Goal: Task Accomplishment & Management: Manage account settings

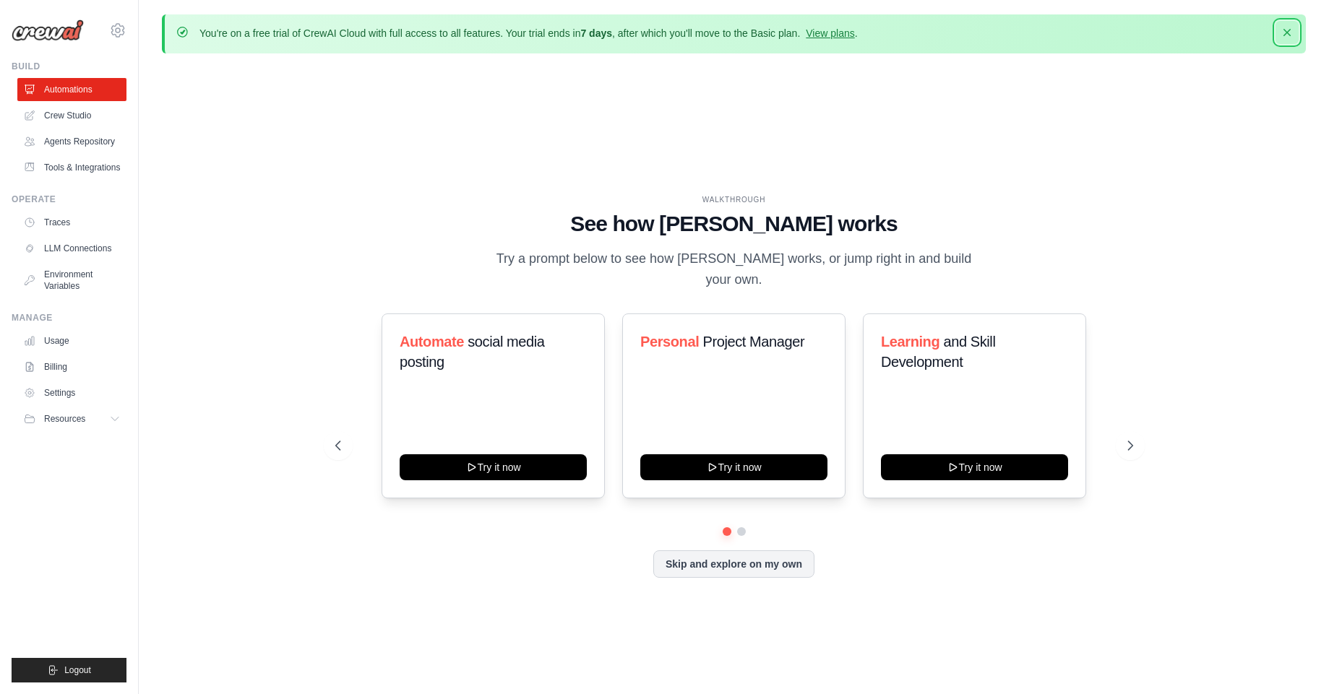
click at [1284, 31] on icon "button" at bounding box center [1286, 32] width 14 height 14
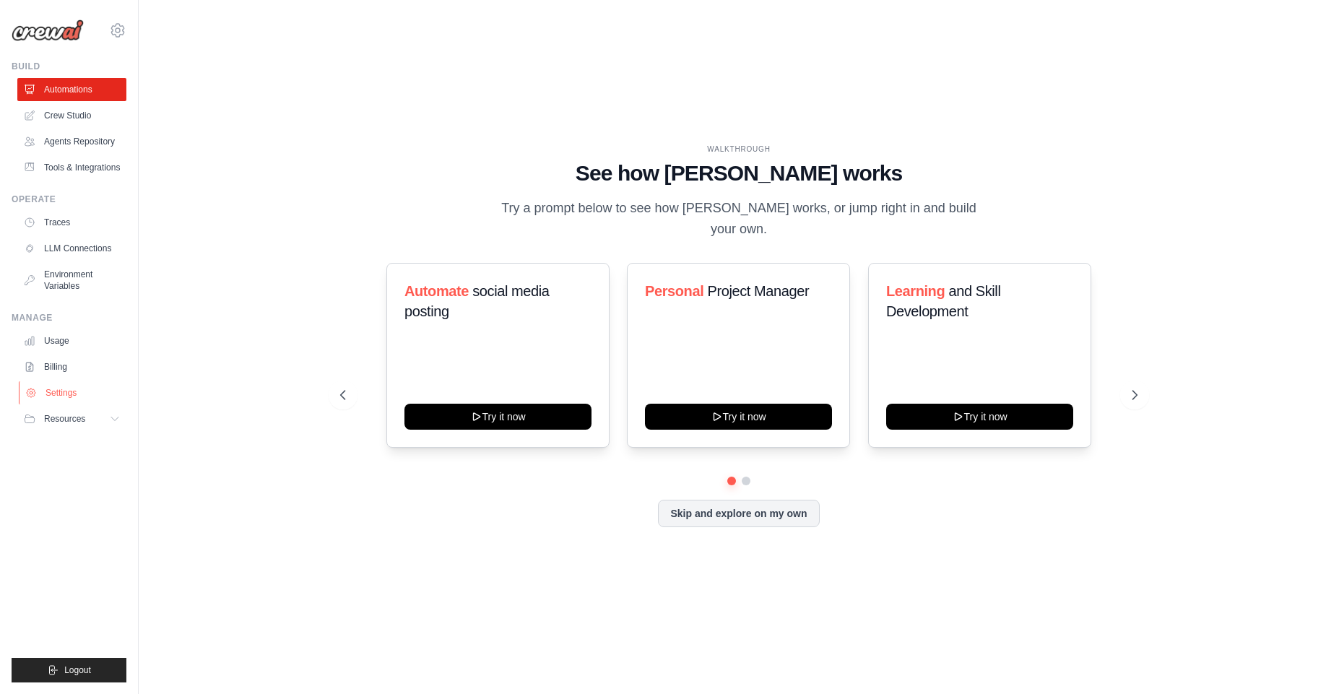
click at [64, 393] on link "Settings" at bounding box center [73, 392] width 109 height 23
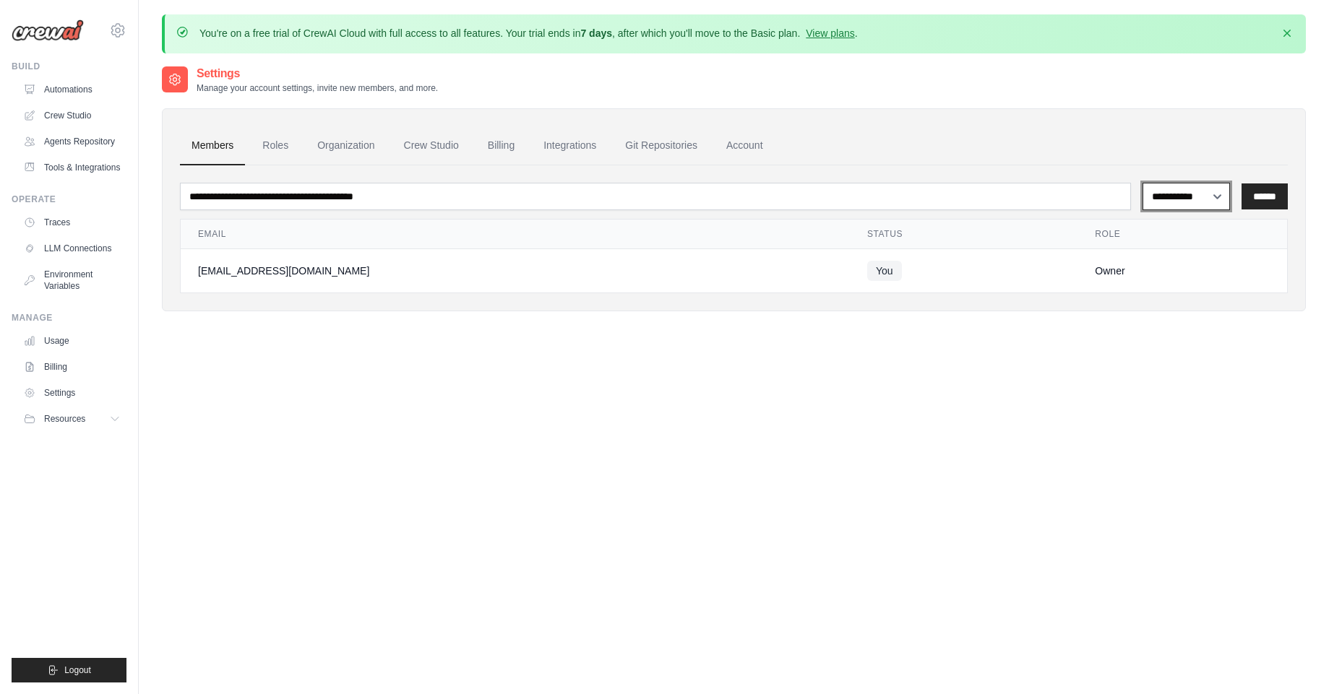
click at [1130, 415] on div "**********" at bounding box center [734, 412] width 1144 height 694
click at [269, 143] on link "Roles" at bounding box center [275, 145] width 49 height 39
click at [272, 144] on link "Roles" at bounding box center [275, 145] width 49 height 39
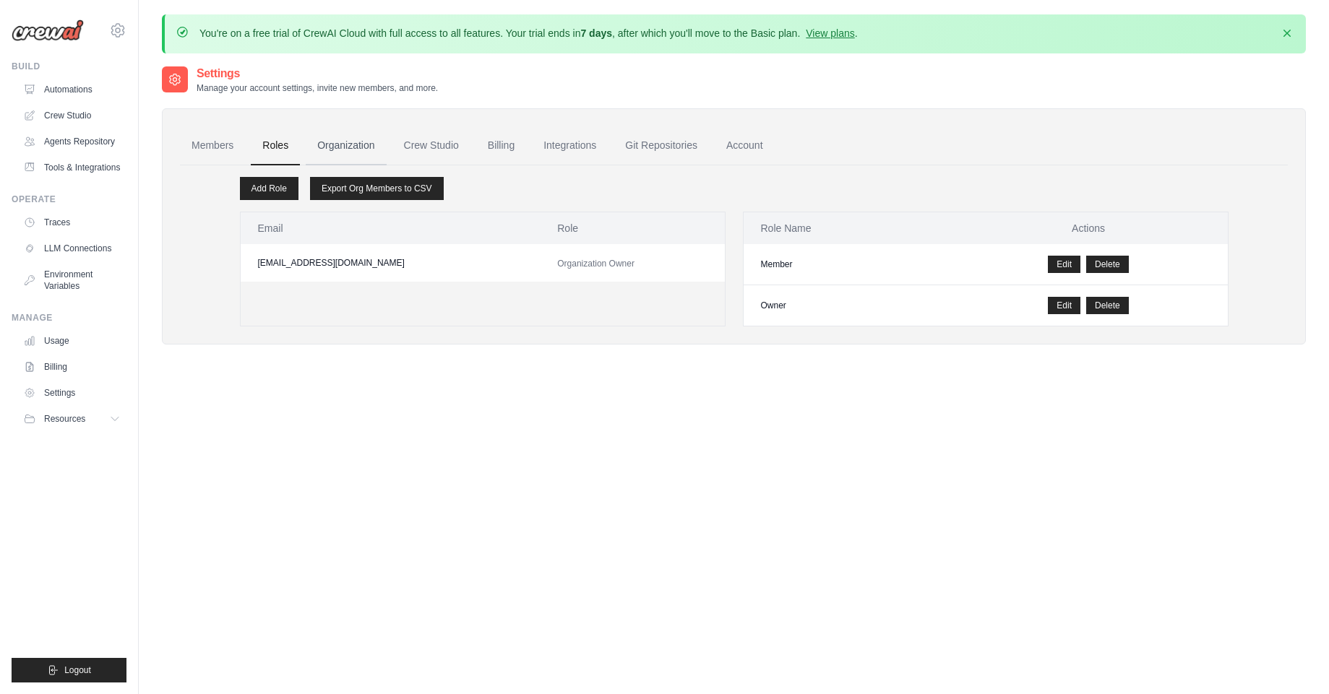
click at [363, 147] on link "Organization" at bounding box center [346, 145] width 80 height 39
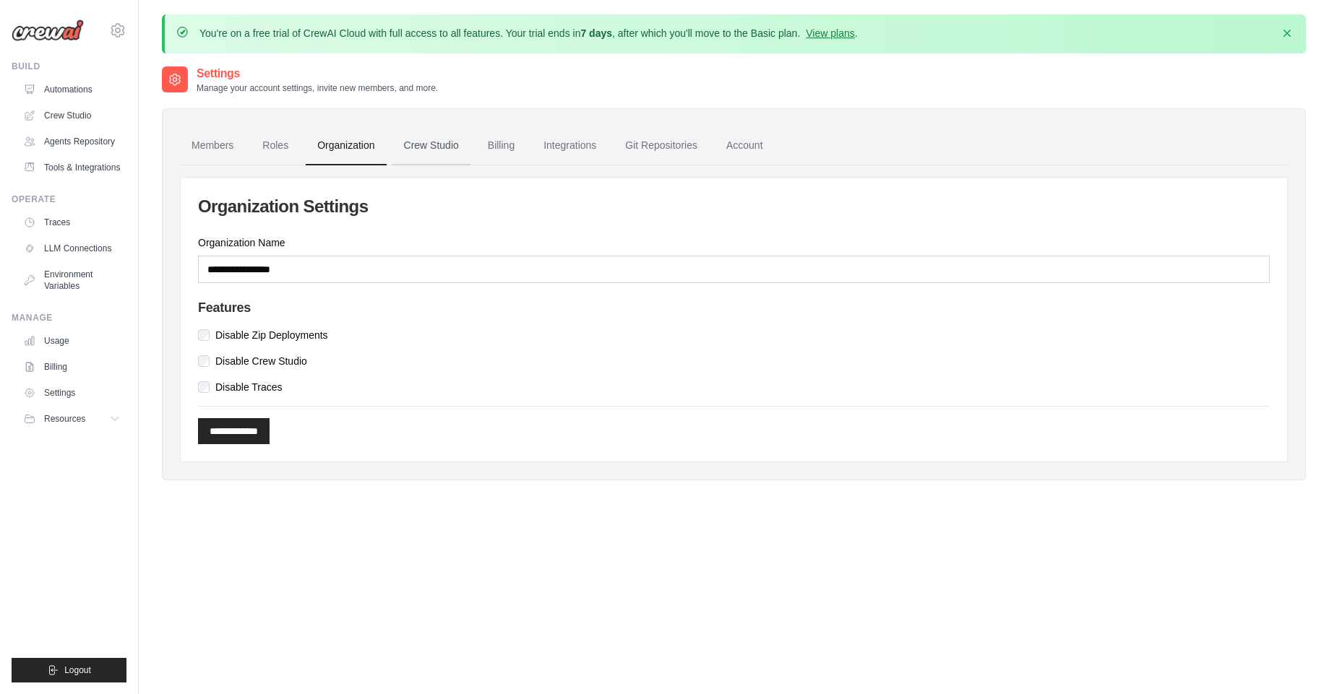
click at [416, 145] on link "Crew Studio" at bounding box center [431, 145] width 78 height 39
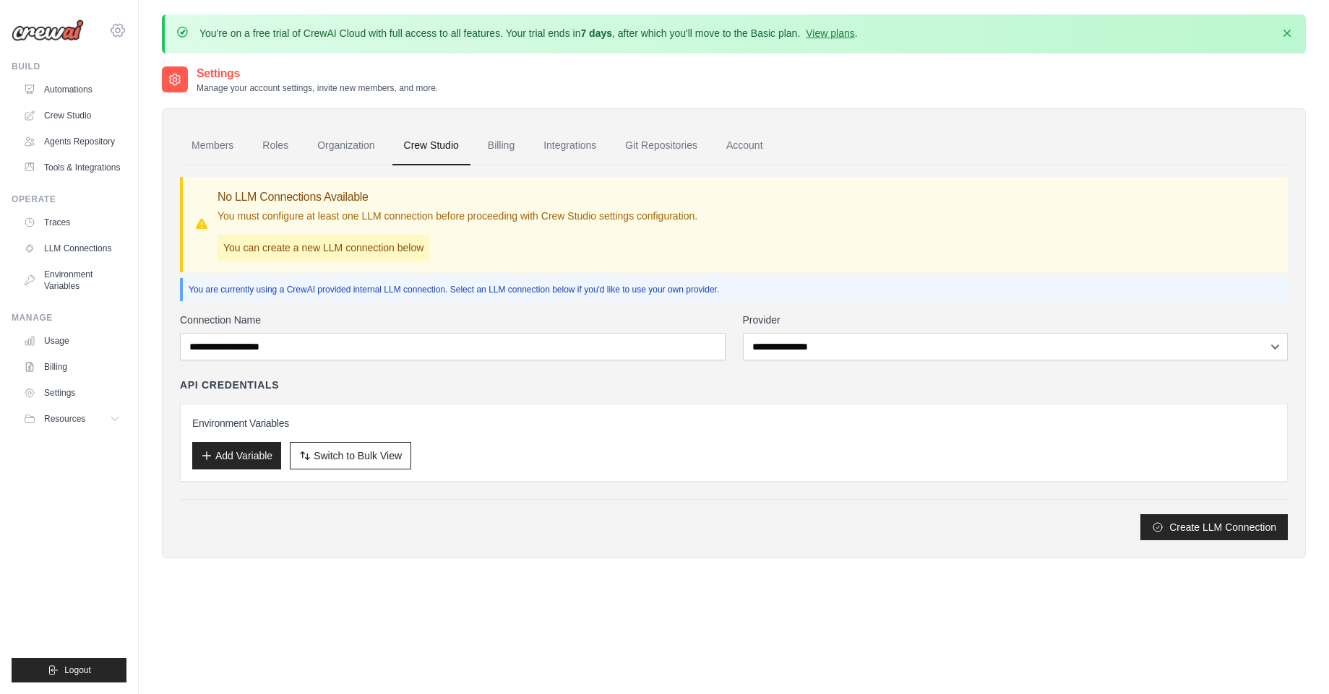
click at [120, 31] on icon at bounding box center [117, 30] width 17 height 17
click at [131, 84] on icon at bounding box center [130, 90] width 12 height 12
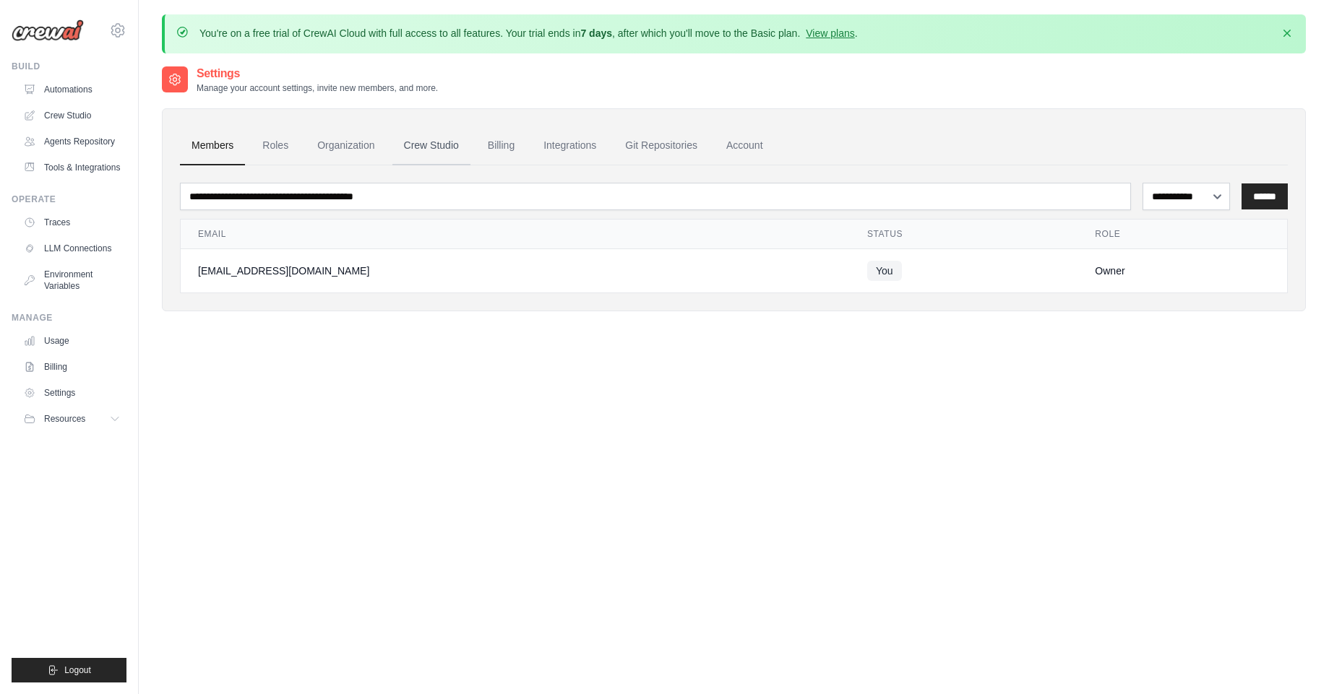
click at [443, 142] on link "Crew Studio" at bounding box center [431, 145] width 78 height 39
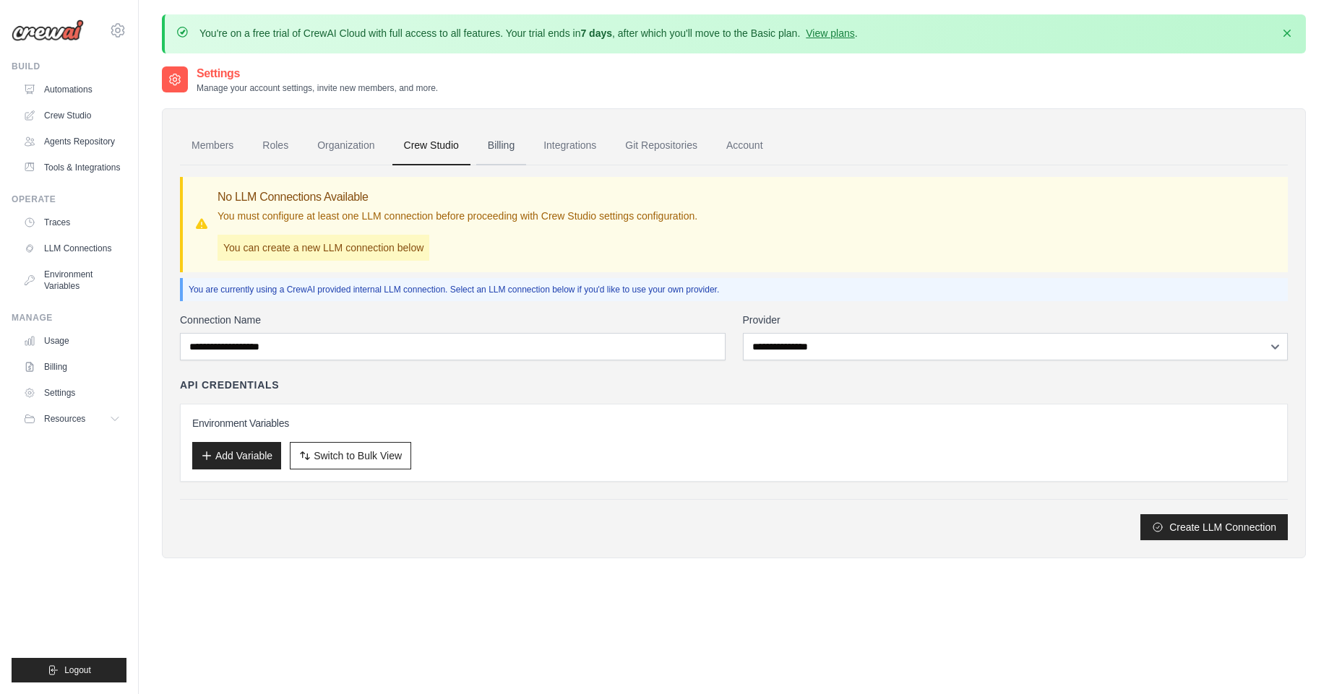
click at [503, 146] on link "Billing" at bounding box center [501, 145] width 50 height 39
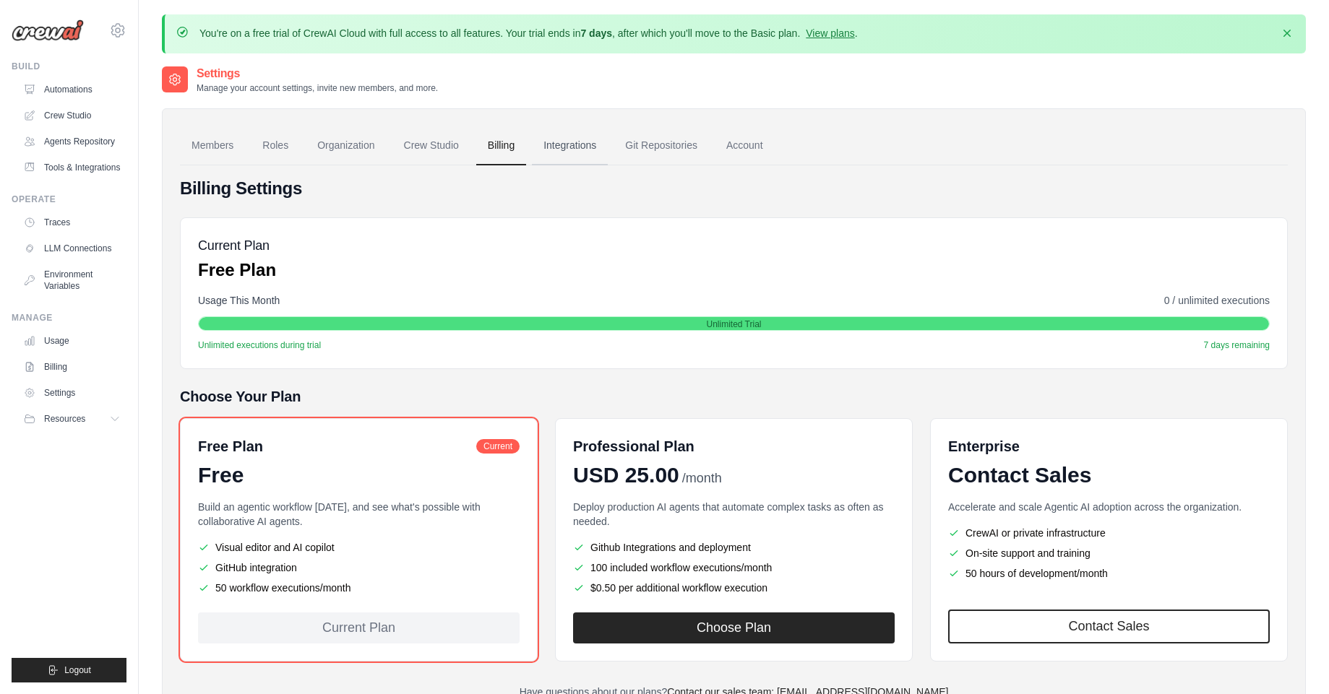
click at [569, 147] on link "Integrations" at bounding box center [570, 145] width 76 height 39
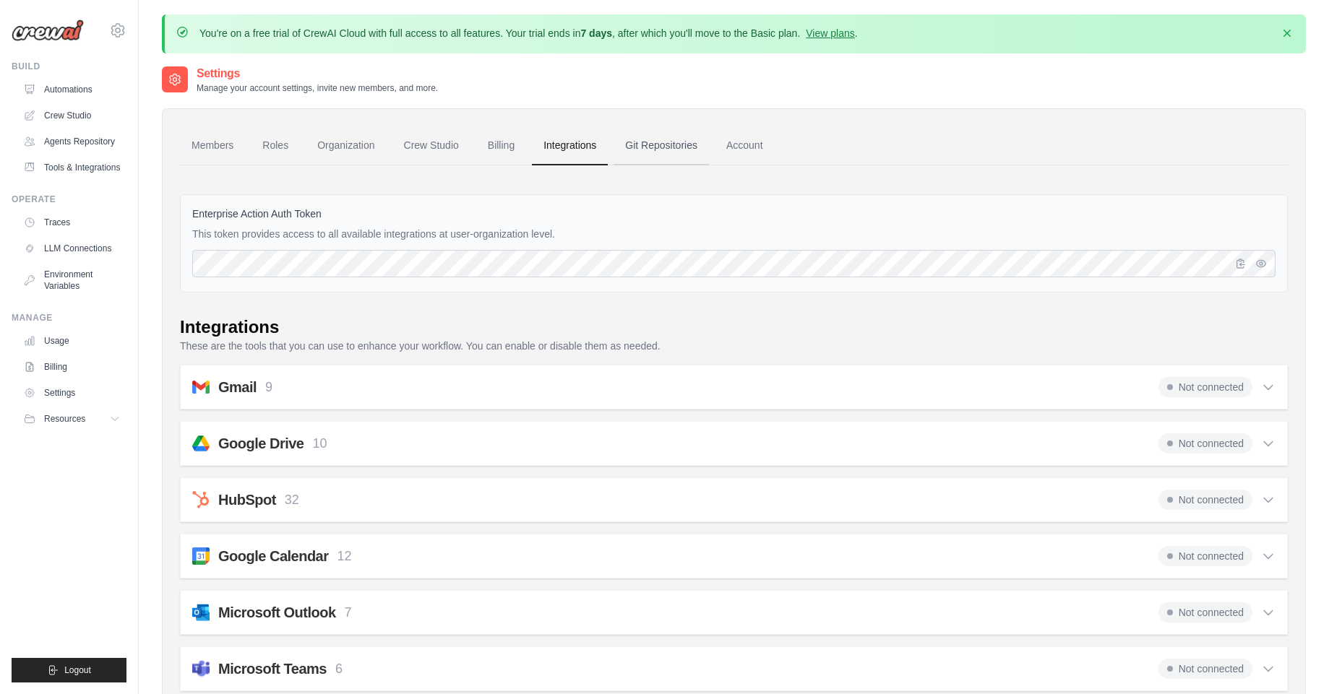
click at [683, 152] on link "Git Repositories" at bounding box center [660, 145] width 95 height 39
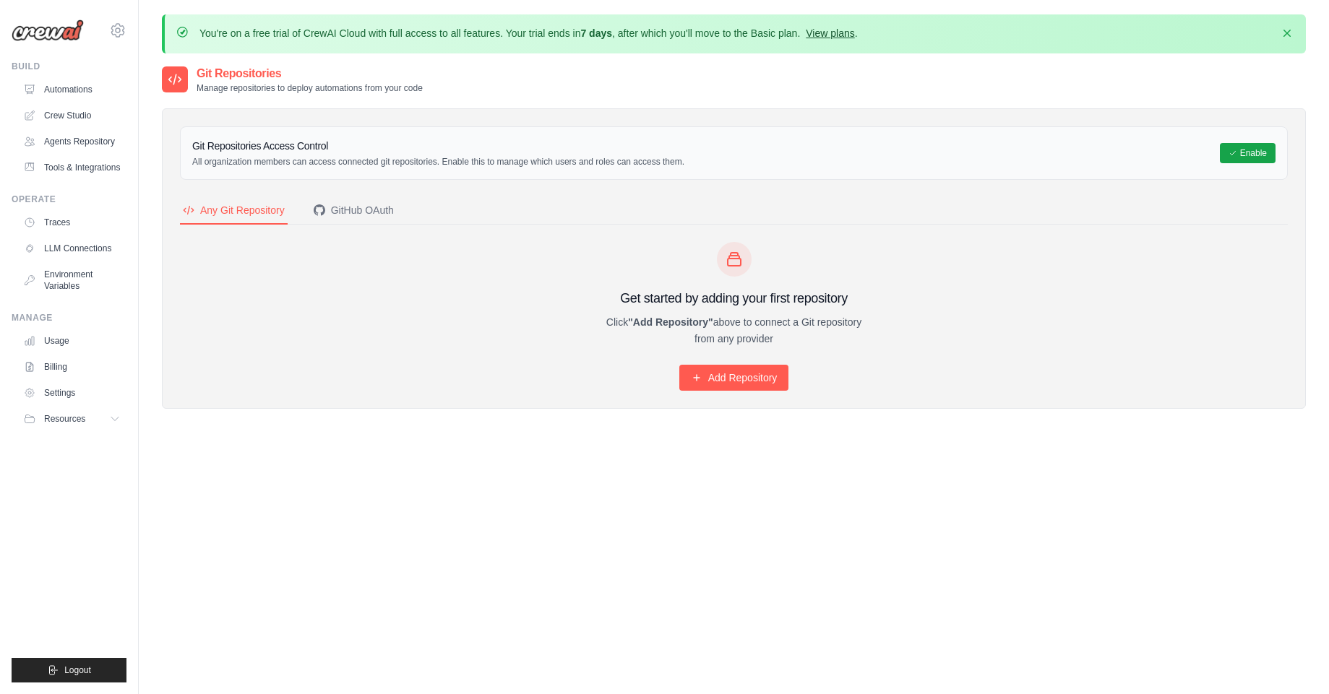
click at [838, 28] on link "View plans" at bounding box center [829, 33] width 48 height 12
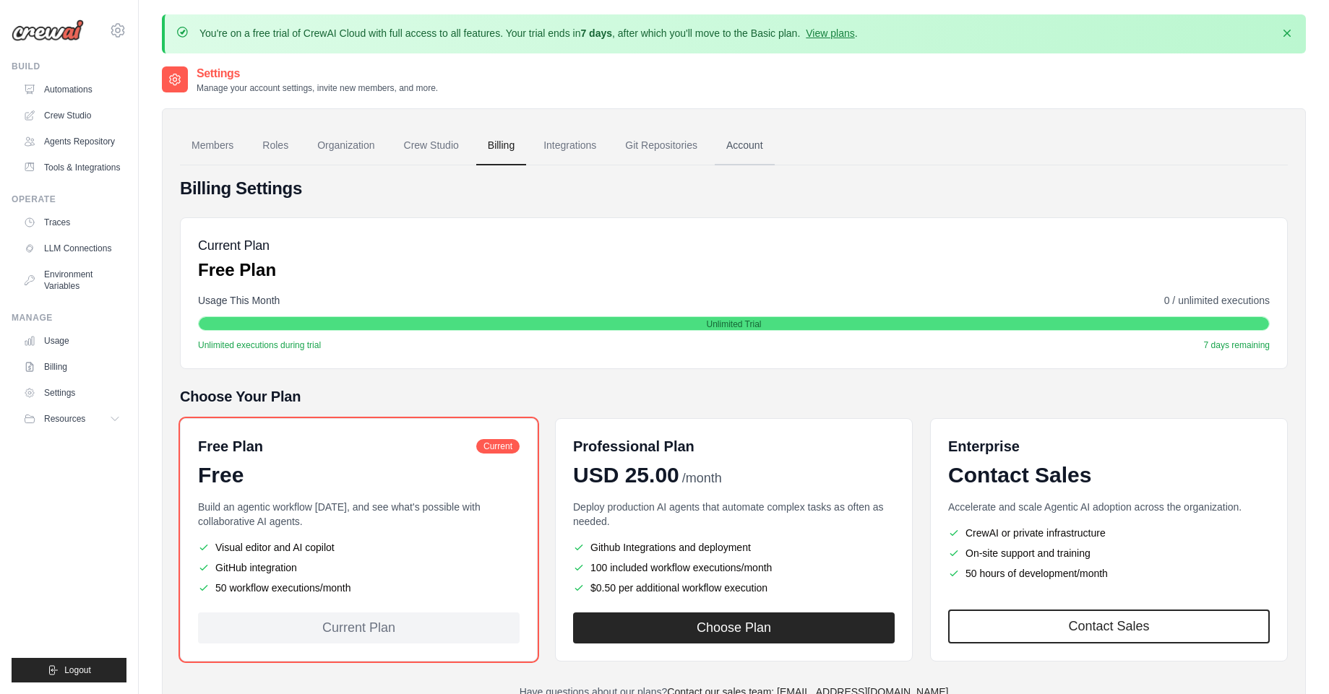
click at [735, 147] on link "Account" at bounding box center [744, 145] width 60 height 39
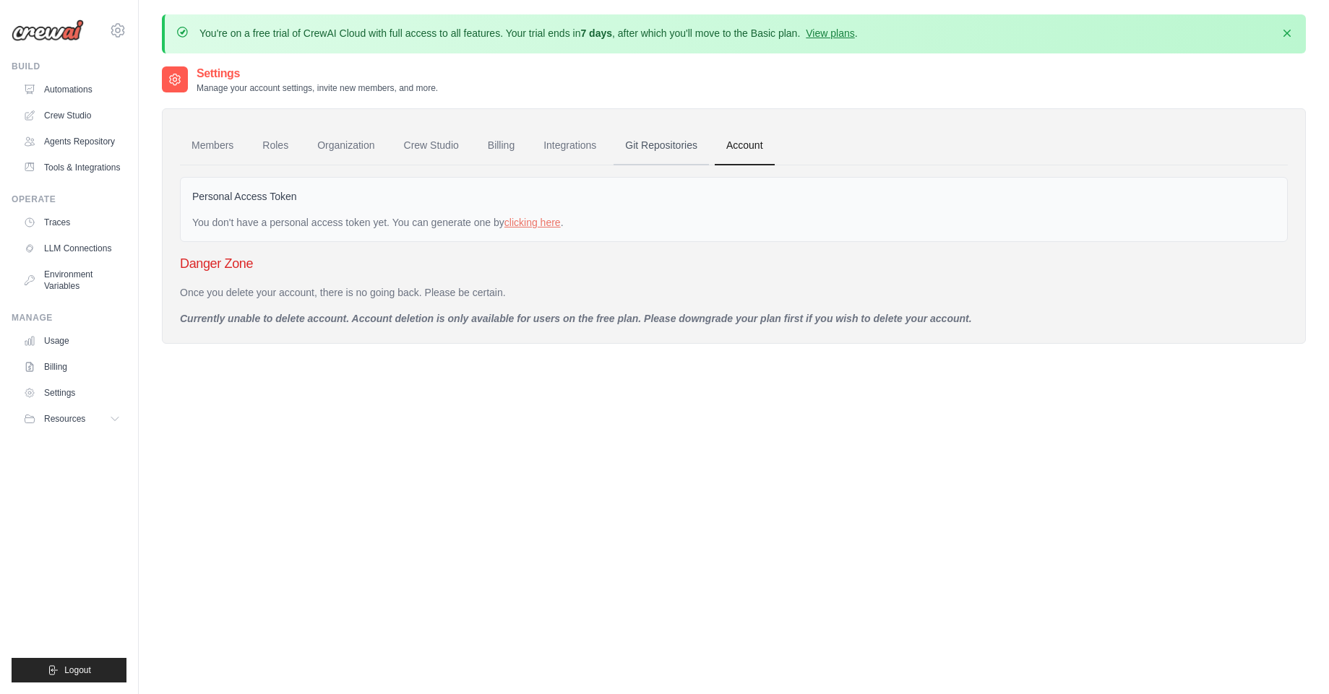
click at [691, 147] on link "Git Repositories" at bounding box center [660, 145] width 95 height 39
click at [553, 149] on link "Integrations" at bounding box center [570, 145] width 76 height 39
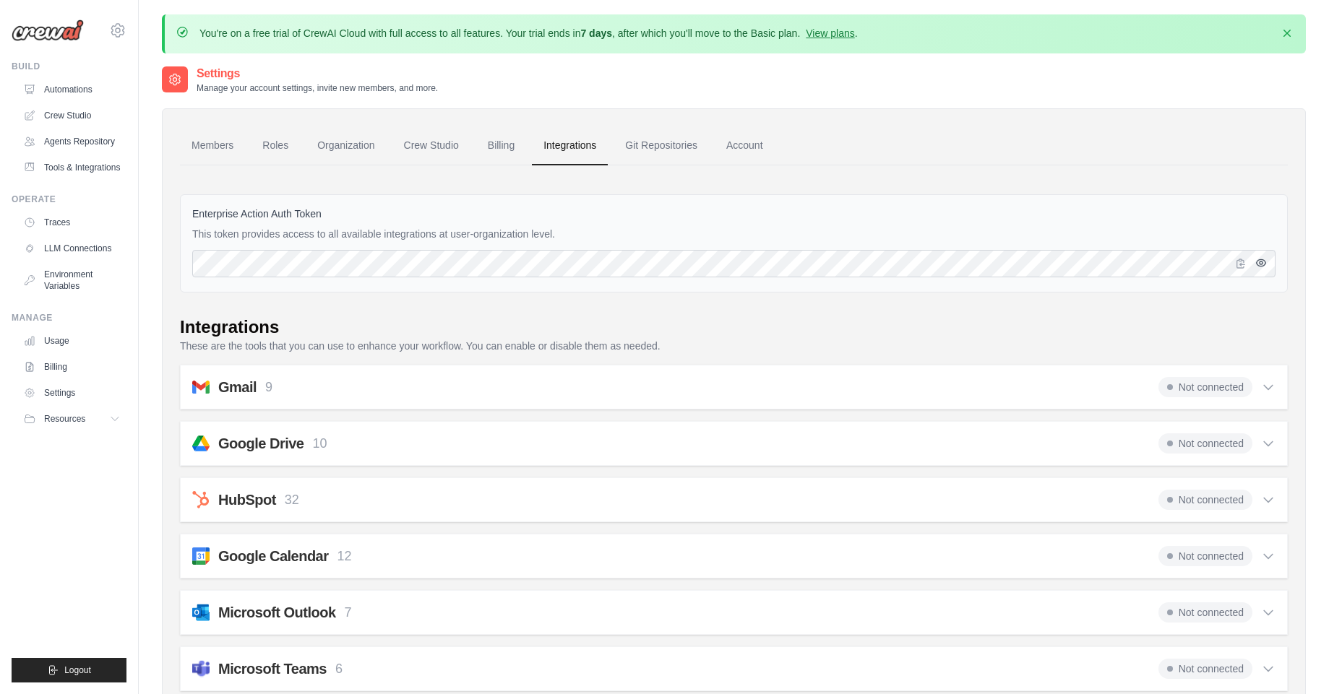
click at [1259, 267] on icon "button" at bounding box center [1261, 263] width 12 height 12
click at [1269, 388] on icon at bounding box center [1268, 388] width 9 height 4
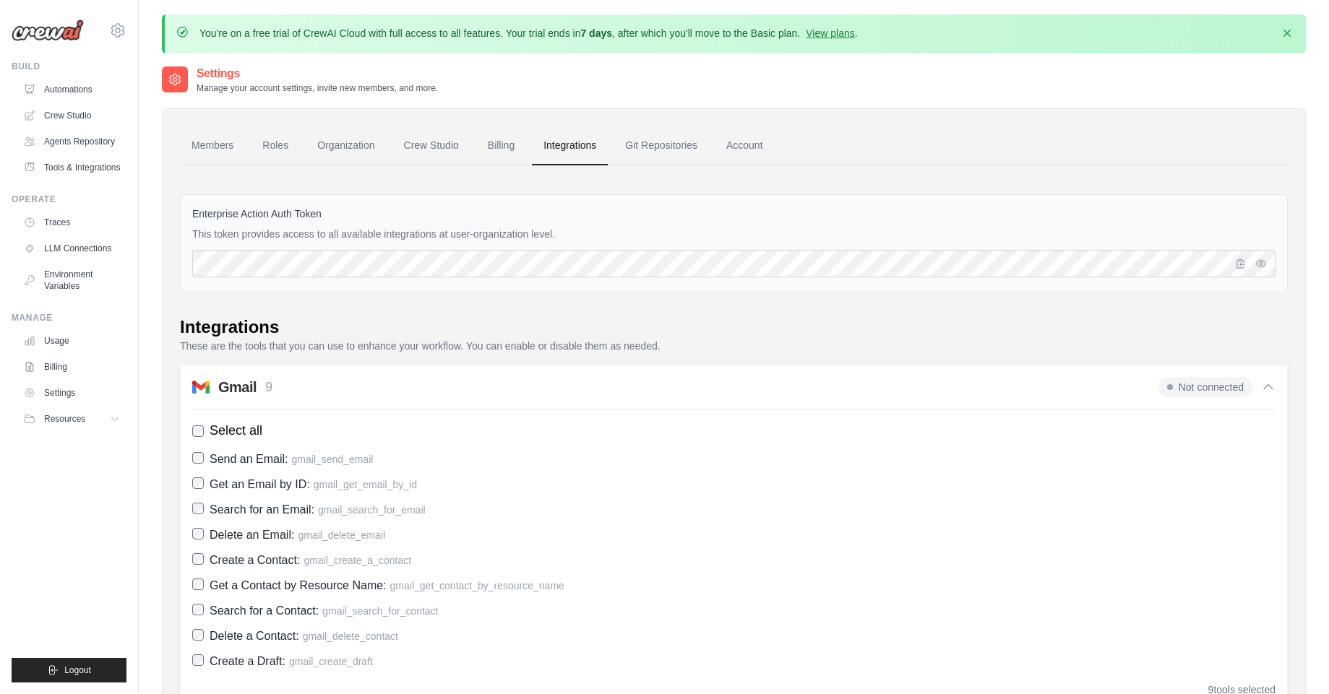
click at [1266, 383] on icon at bounding box center [1268, 387] width 14 height 14
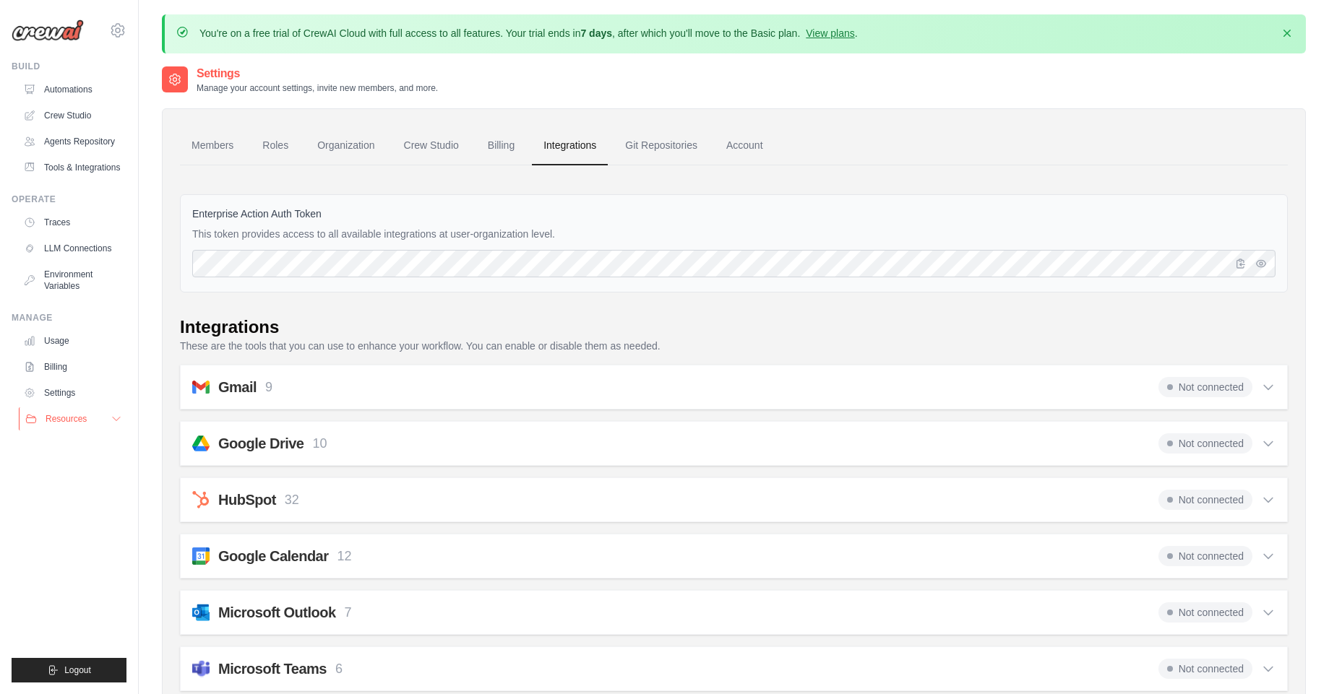
click at [118, 419] on icon at bounding box center [117, 419] width 12 height 12
click at [118, 419] on icon at bounding box center [116, 420] width 7 height 4
click at [54, 343] on link "Usage" at bounding box center [73, 340] width 109 height 23
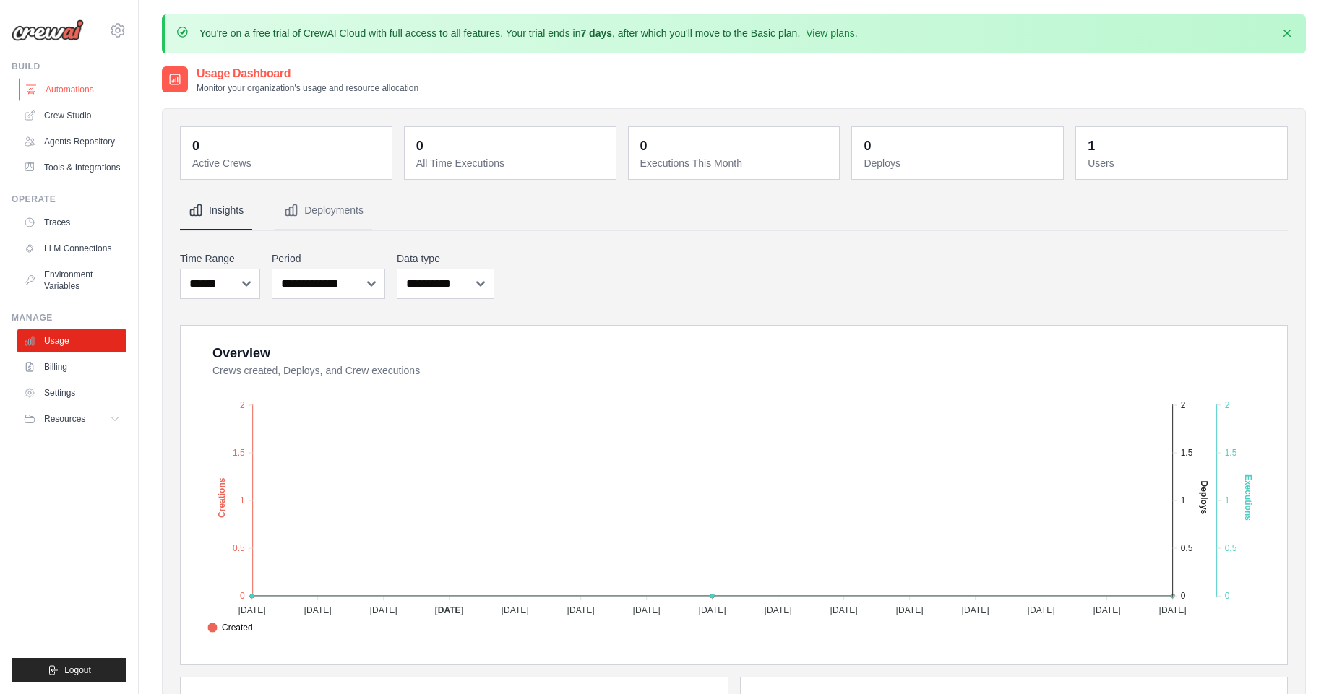
click at [64, 87] on link "Automations" at bounding box center [73, 89] width 109 height 23
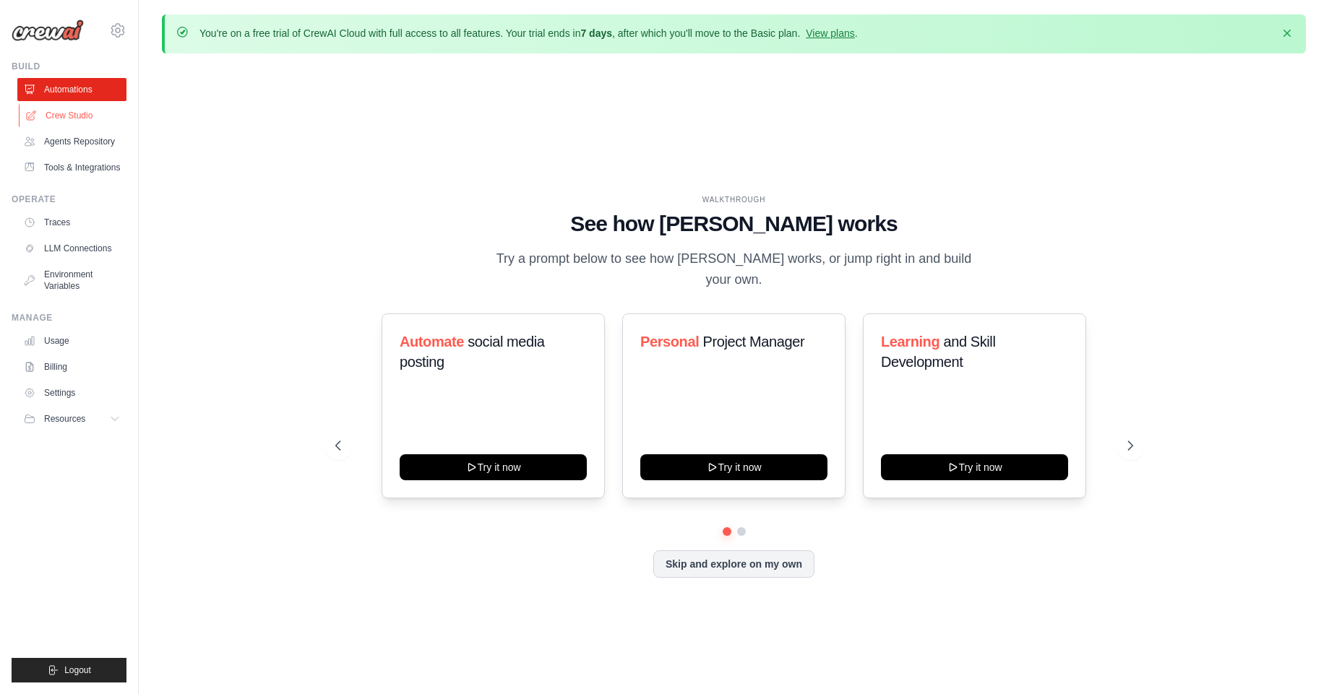
click at [58, 116] on link "Crew Studio" at bounding box center [73, 115] width 109 height 23
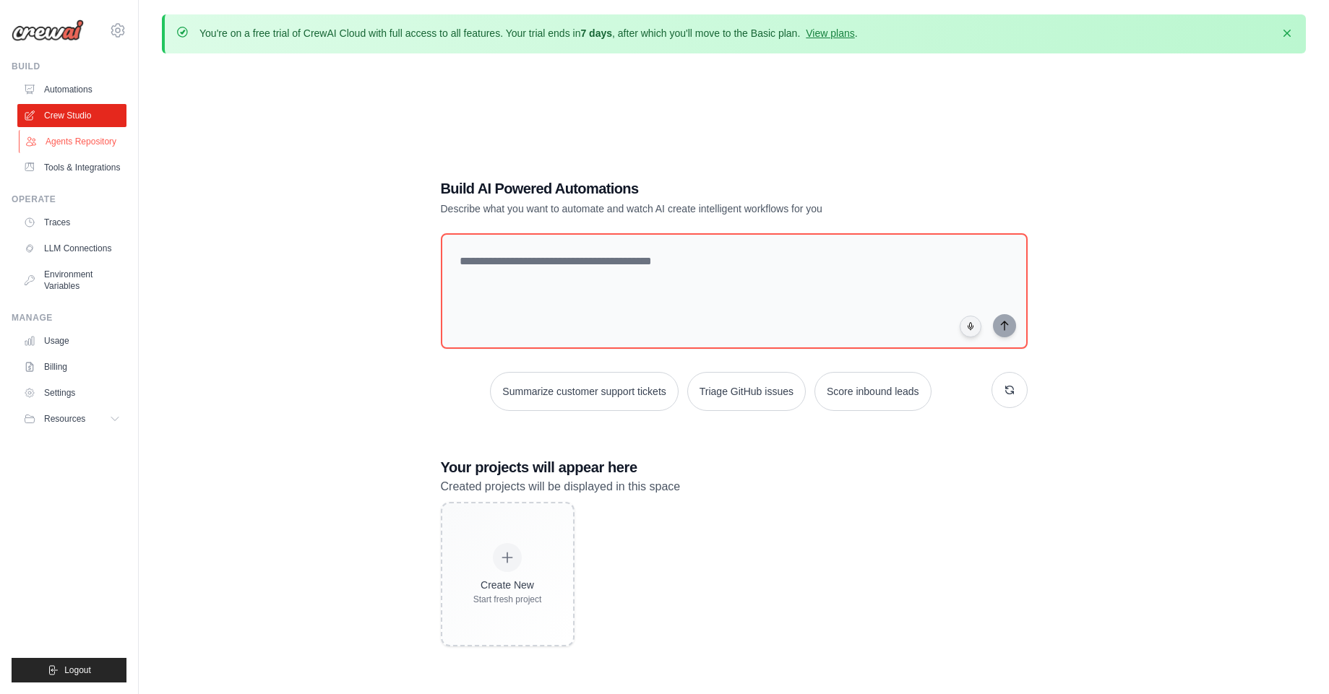
click at [60, 142] on link "Agents Repository" at bounding box center [73, 141] width 109 height 23
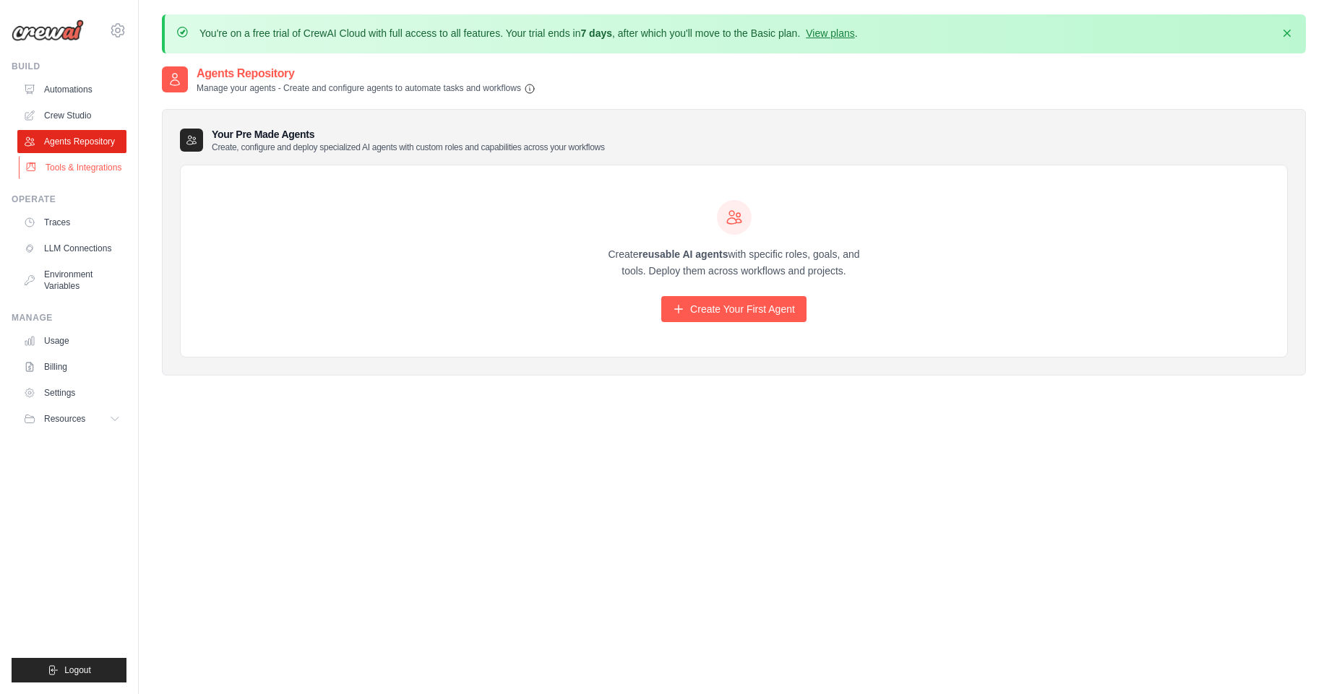
click at [58, 164] on link "Tools & Integrations" at bounding box center [73, 167] width 109 height 23
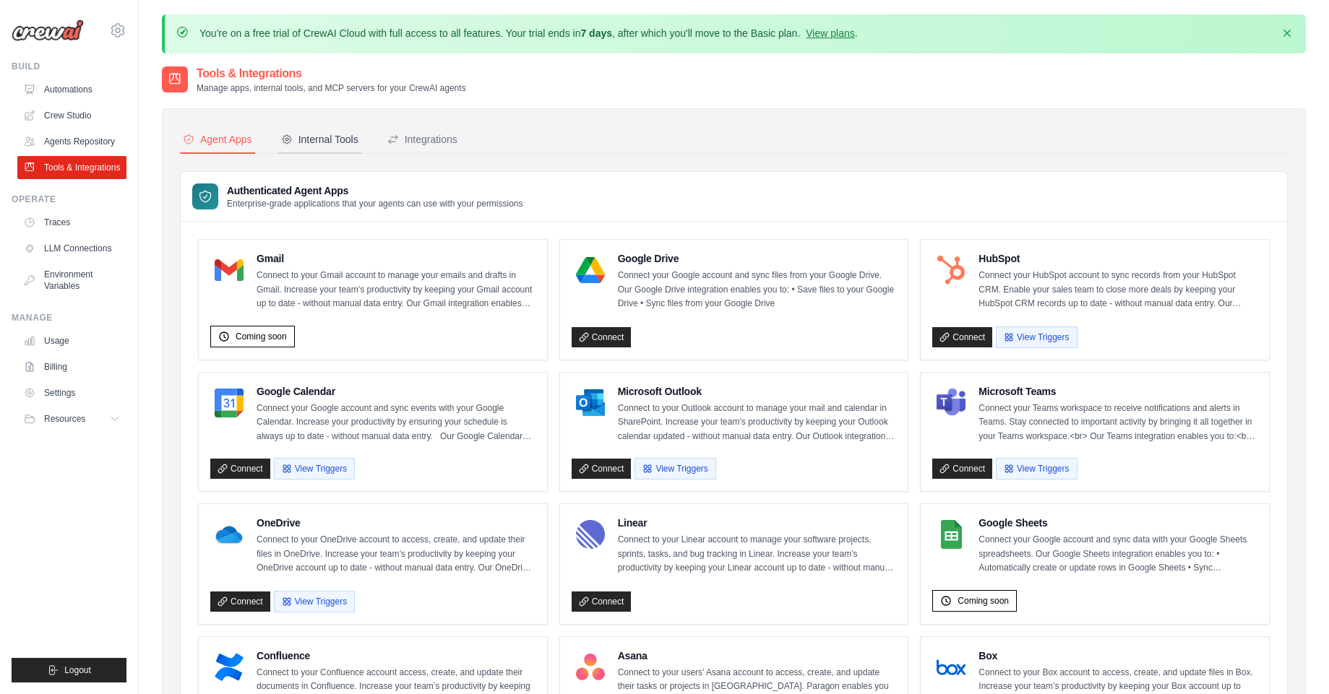
click at [321, 149] on button "Internal Tools" at bounding box center [319, 139] width 83 height 27
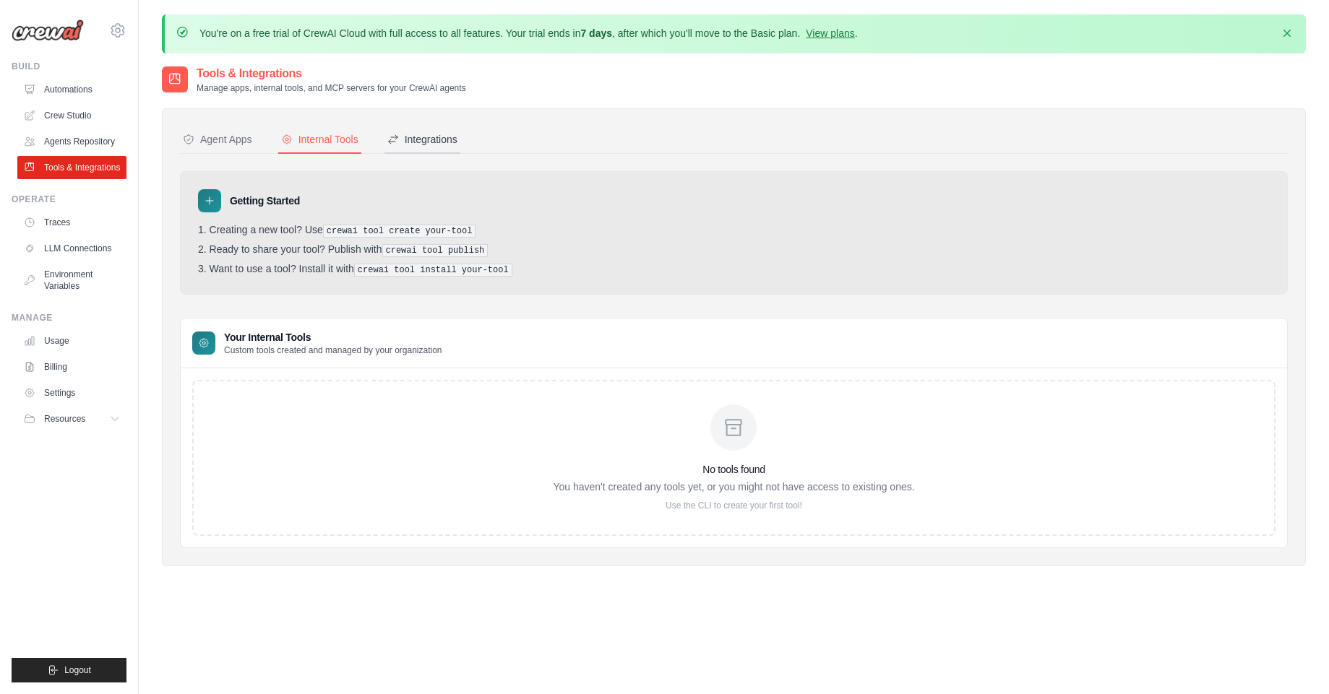
click at [427, 151] on button "Integrations" at bounding box center [422, 139] width 76 height 27
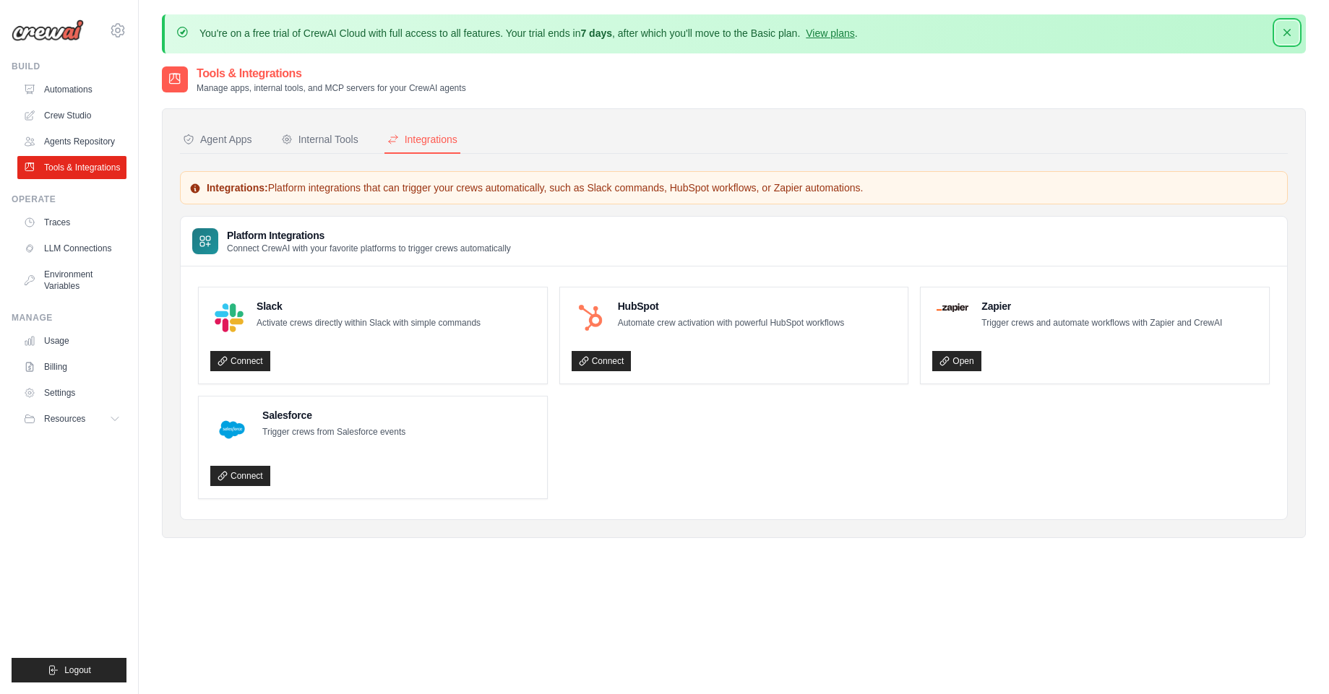
click at [1290, 30] on icon "button" at bounding box center [1286, 32] width 14 height 14
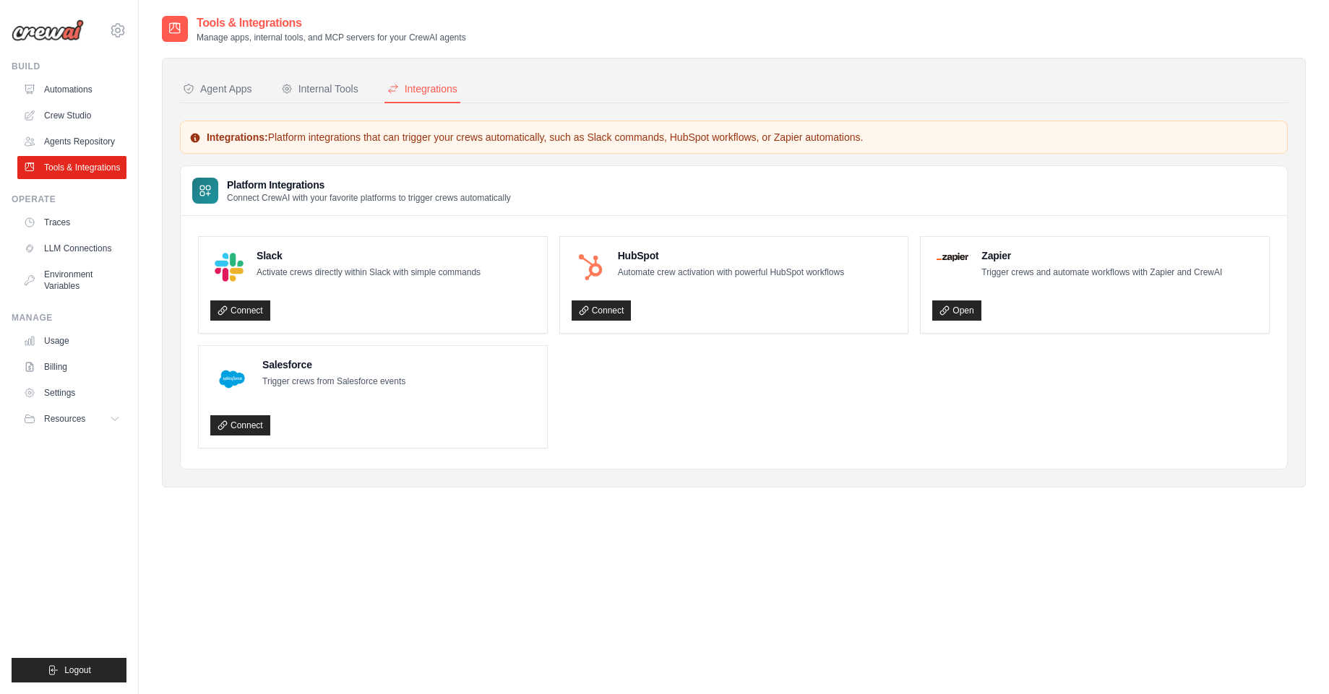
click at [917, 69] on div "Agent Apps Internal Tools Integrations Authenticated Agent Apps Enterprise-grad…" at bounding box center [734, 273] width 1144 height 430
click at [61, 675] on button "Logout" at bounding box center [69, 670] width 115 height 25
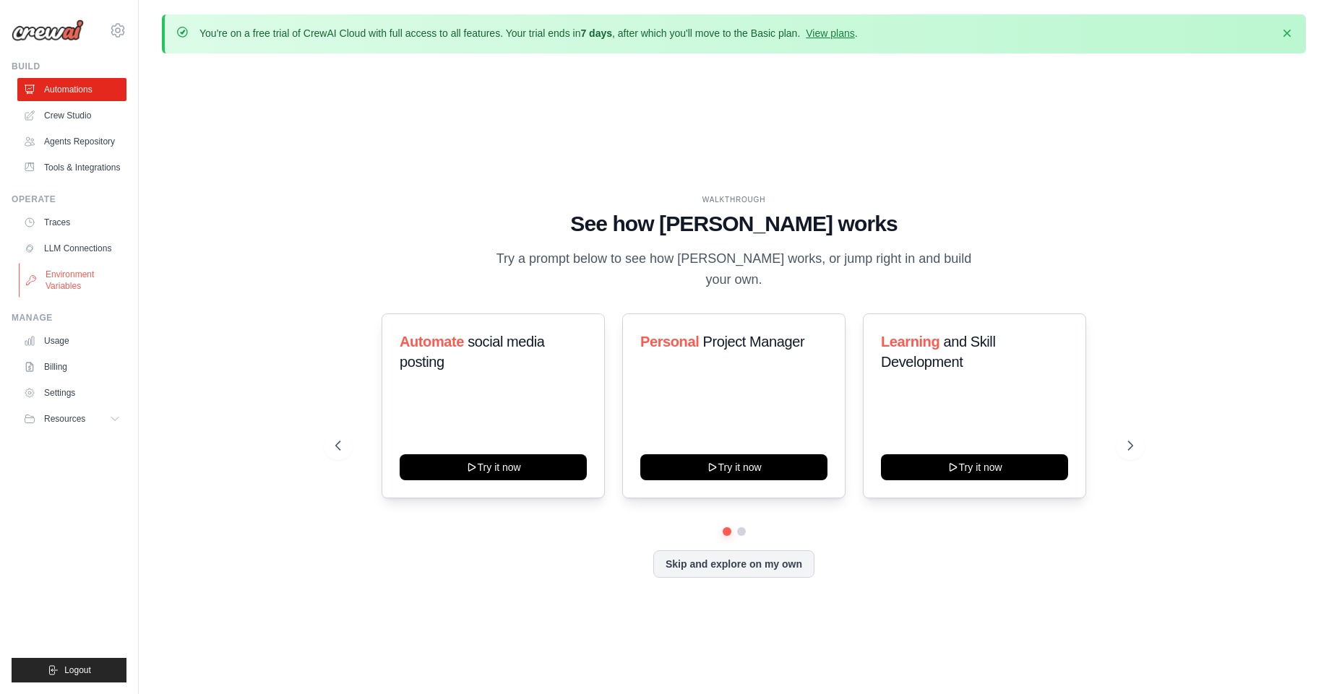
click at [59, 272] on link "Environment Variables" at bounding box center [73, 280] width 109 height 35
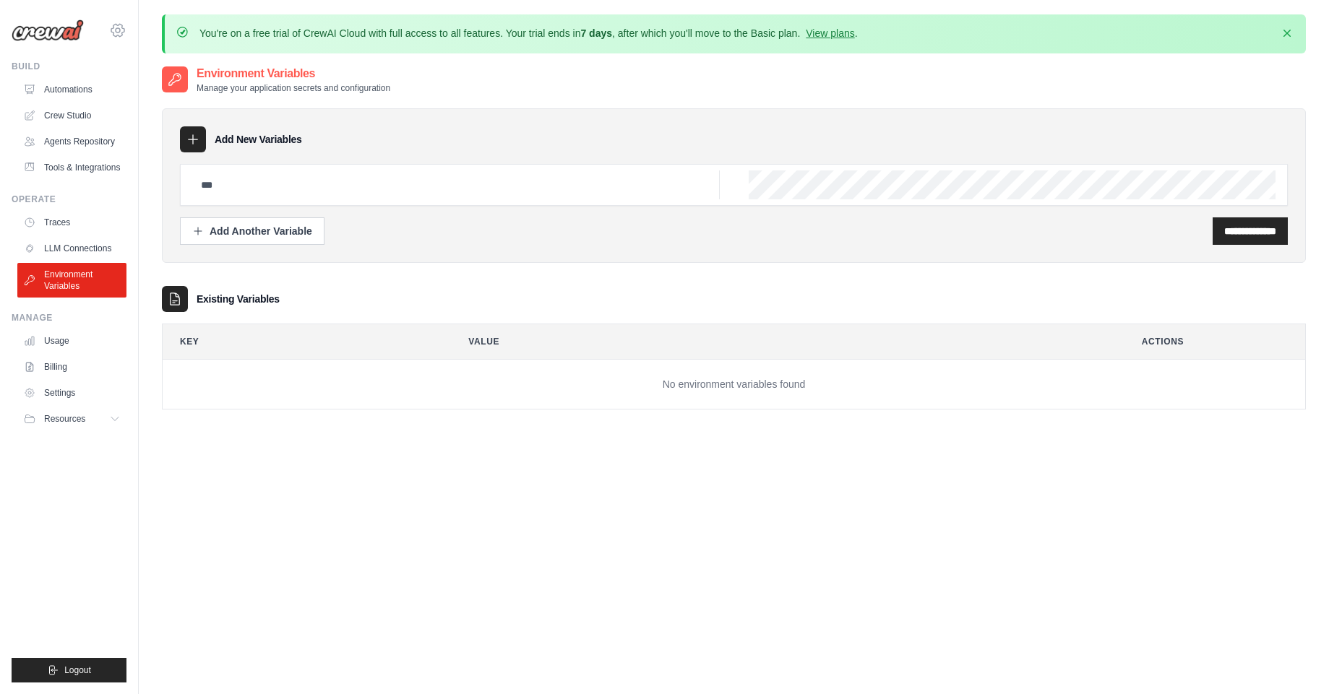
click at [118, 30] on icon at bounding box center [117, 30] width 17 height 17
click at [133, 90] on icon at bounding box center [128, 90] width 12 height 12
